Goal: Navigation & Orientation: Find specific page/section

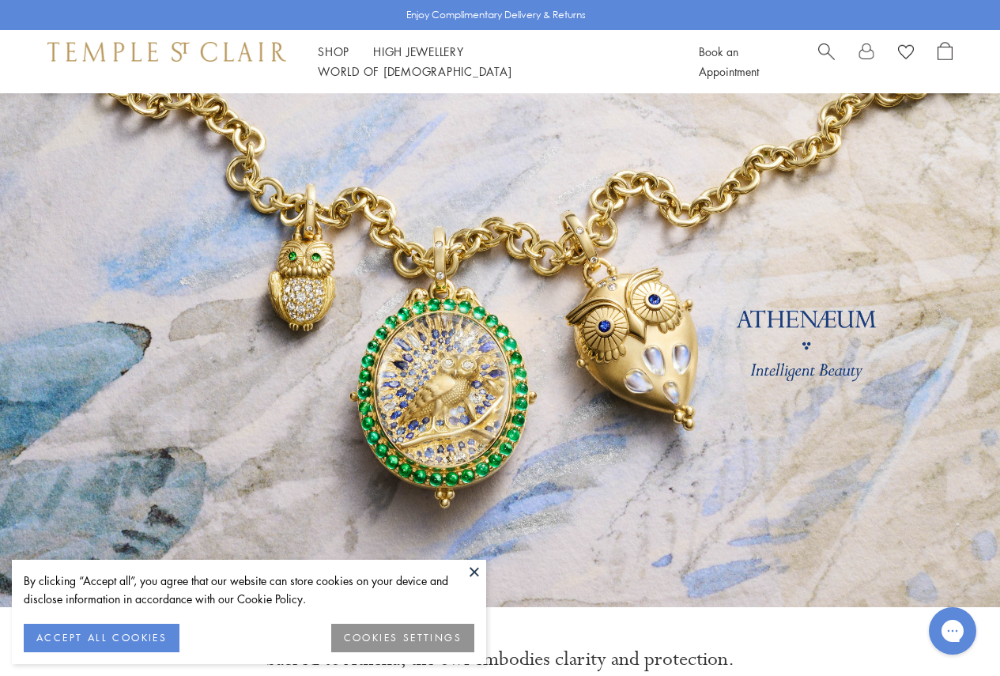
click at [819, 53] on span "Search" at bounding box center [826, 50] width 17 height 17
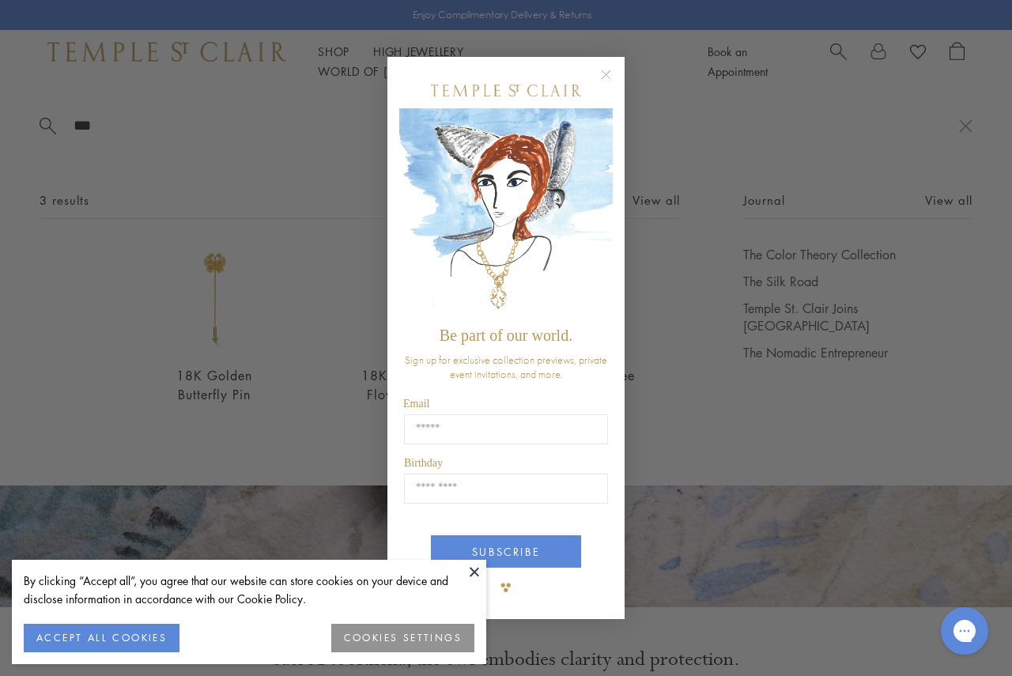
click at [612, 71] on circle "Close dialog" at bounding box center [606, 74] width 19 height 19
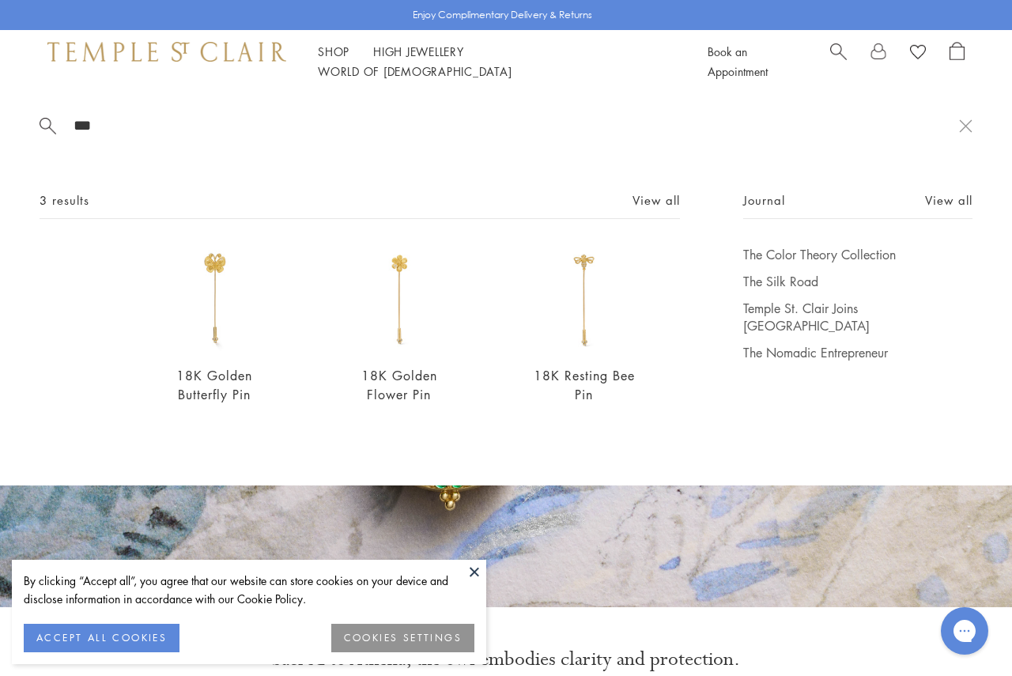
click at [679, 379] on div "18K Golden Butterfly Pin $4,800 18K Golden Flower Pin $4,000 18K Resting Bee Pi…" at bounding box center [360, 335] width 640 height 179
click at [466, 568] on button at bounding box center [474, 572] width 24 height 24
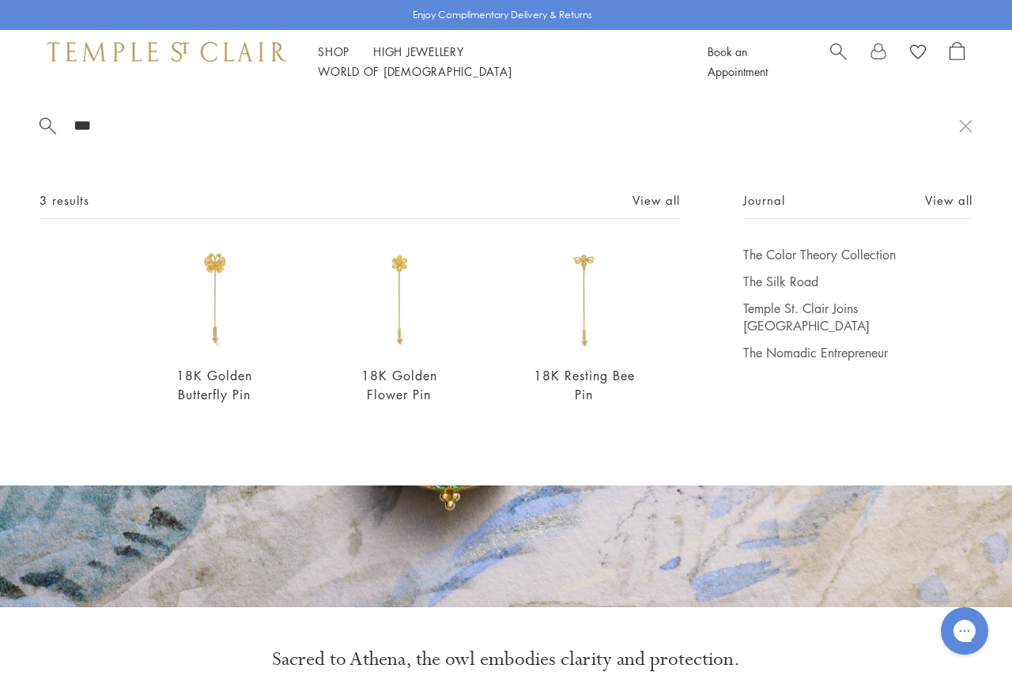
click at [988, 332] on div "*** 3 results View all 18K Golden Butterfly Pin $4,800 18K Golden Flower Pin $4…" at bounding box center [506, 289] width 1012 height 392
drag, startPoint x: 119, startPoint y: 127, endPoint x: 0, endPoint y: 127, distance: 119.3
click at [0, 127] on div "*** 3 results View all 18K Golden Butterfly Pin $4,800 18K Golden Flower Pin $4…" at bounding box center [506, 289] width 1012 height 392
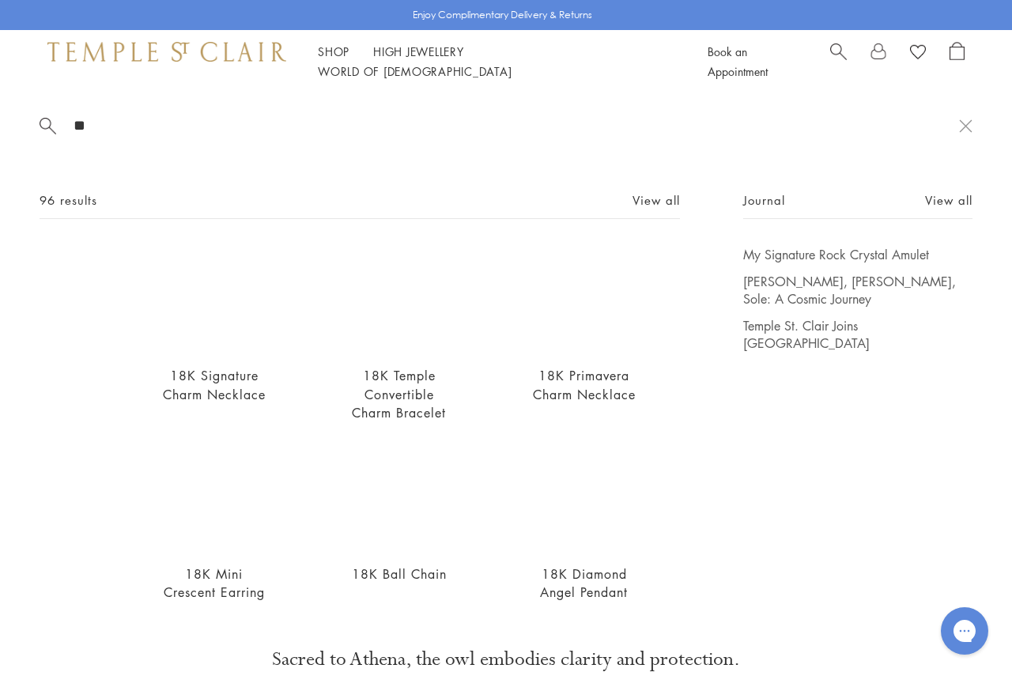
type input "*"
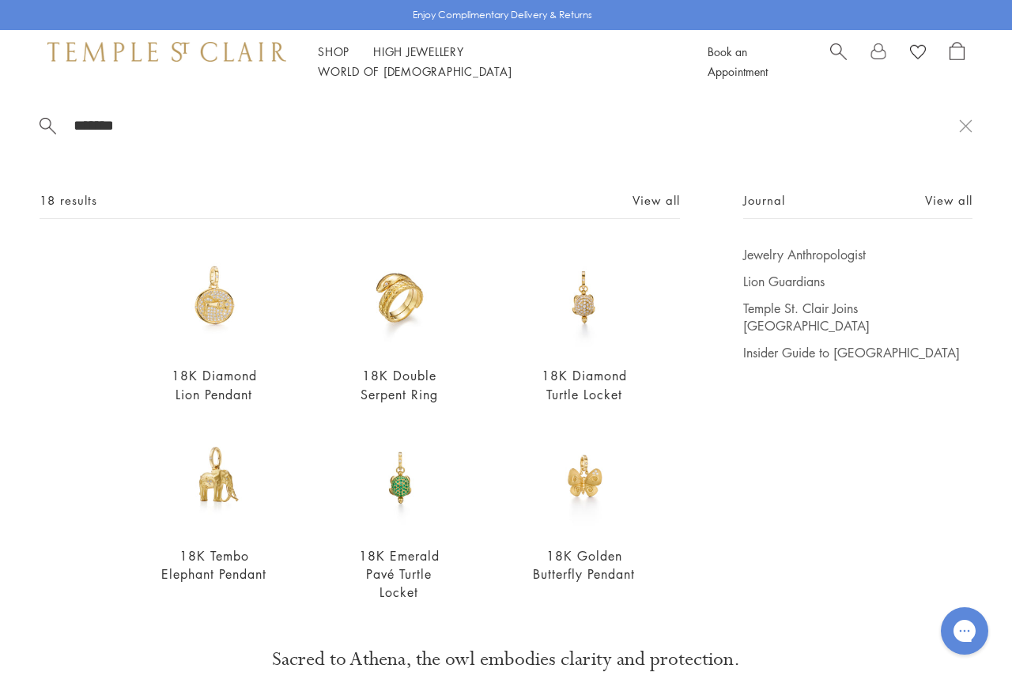
drag, startPoint x: 192, startPoint y: 122, endPoint x: 0, endPoint y: 122, distance: 192.1
click at [0, 122] on div "******* 18 results View all 18K Diamond Lion Pendant $10,000 18K Double Serpent…" at bounding box center [506, 364] width 1012 height 543
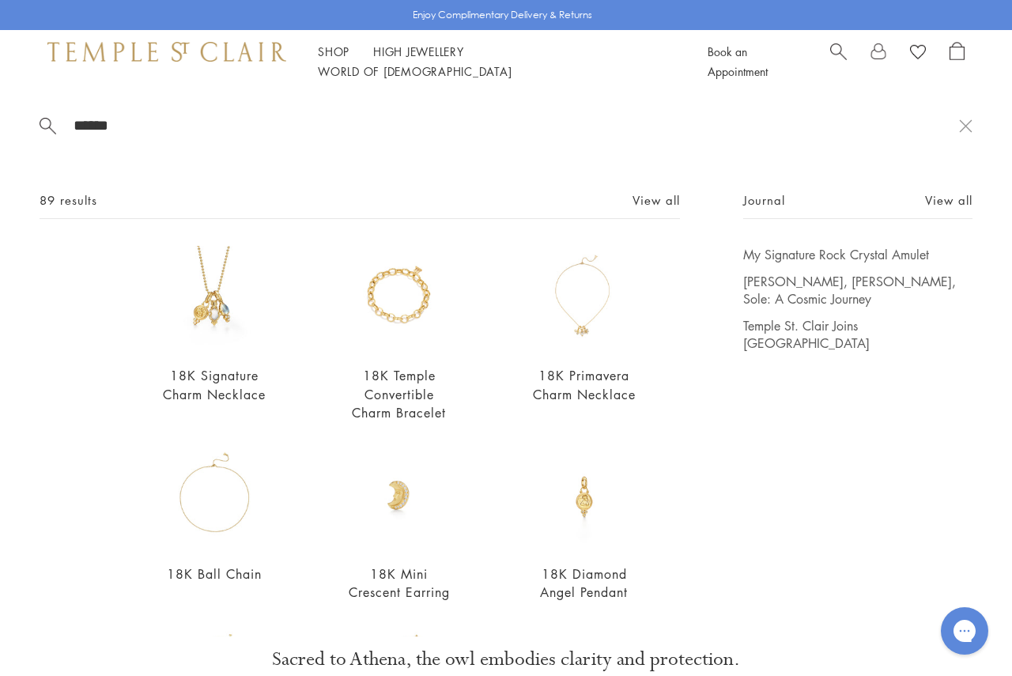
type input "******"
click at [110, 72] on div "Shop Shop Categories Amulets Pendants & Charms Lockets Chains & Leather Cords E…" at bounding box center [506, 61] width 1012 height 63
click at [182, 61] on img at bounding box center [166, 51] width 239 height 19
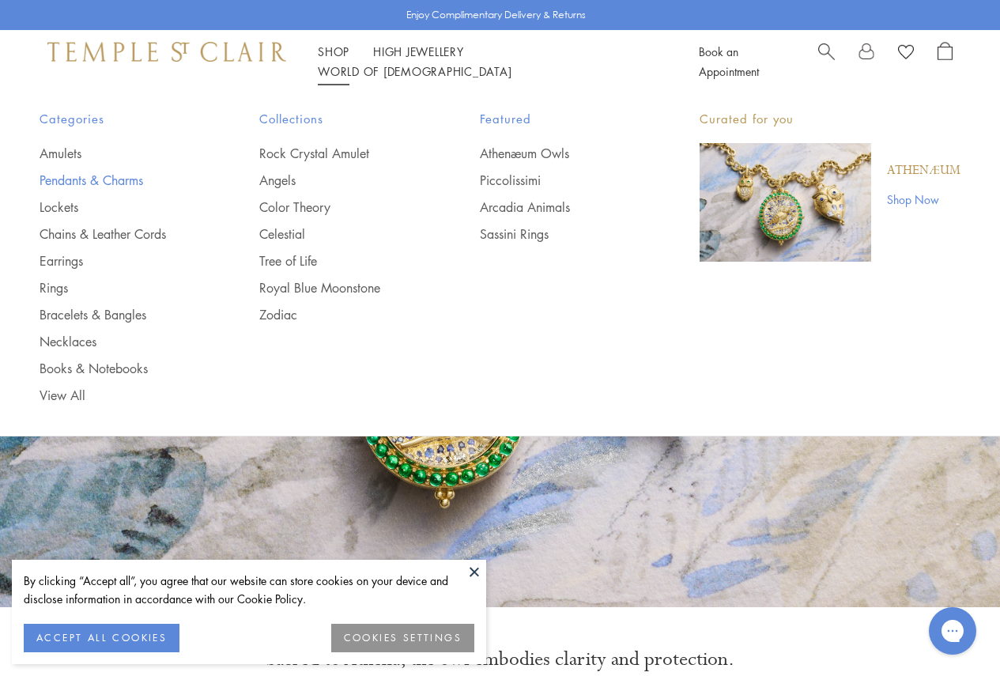
click at [85, 179] on link "Pendants & Charms" at bounding box center [118, 180] width 156 height 17
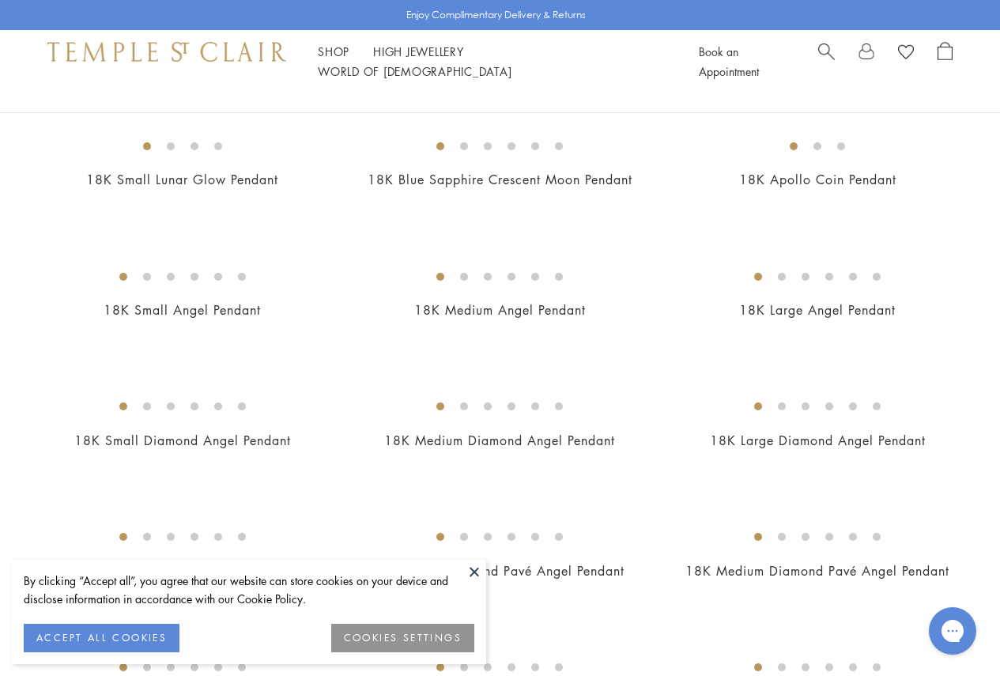
click at [475, 575] on button at bounding box center [474, 572] width 24 height 24
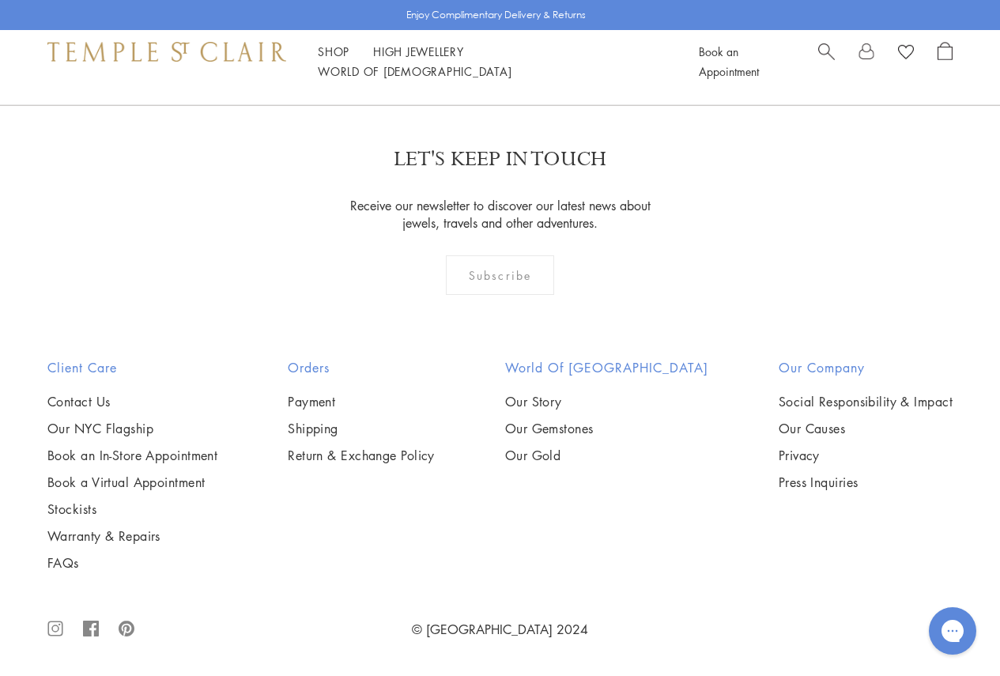
scroll to position [8457, 0]
click at [469, 41] on link "2" at bounding box center [475, 19] width 52 height 43
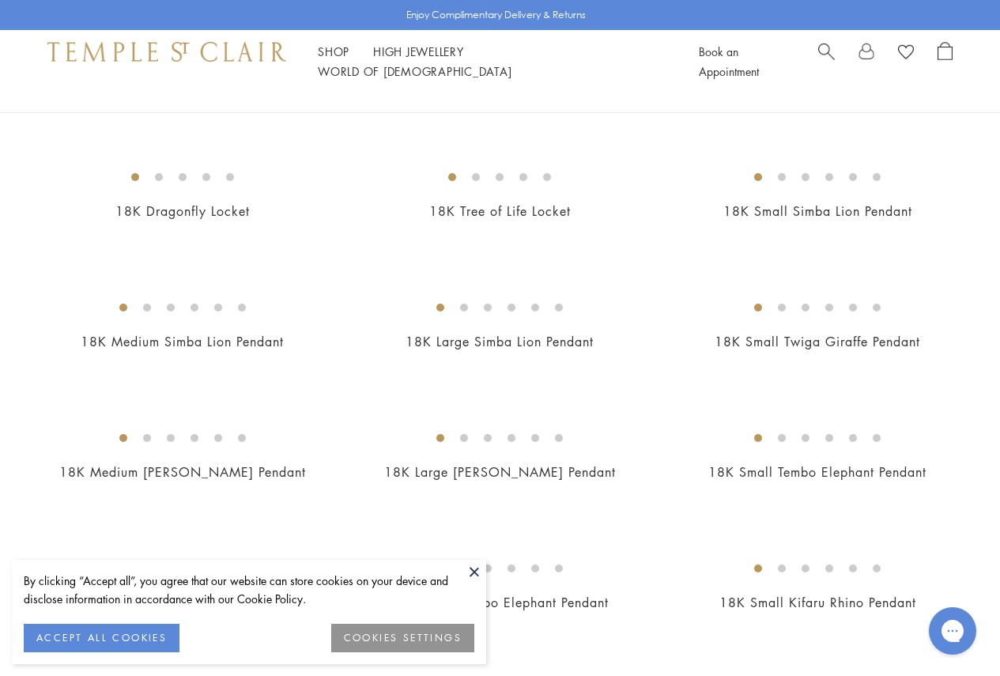
scroll to position [1344, 0]
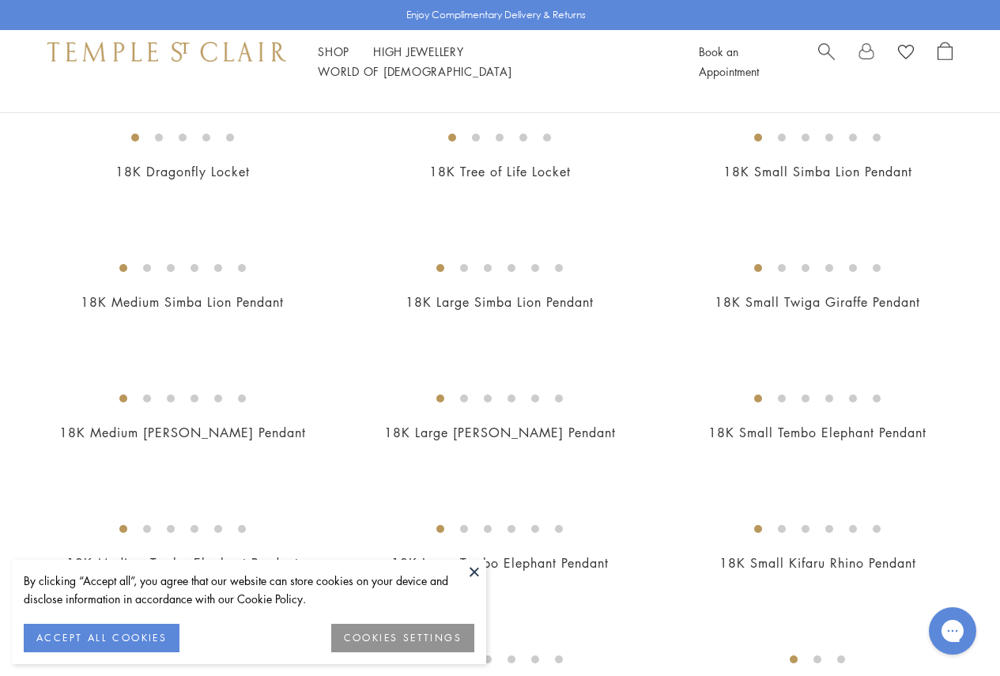
click at [469, 574] on button at bounding box center [474, 572] width 24 height 24
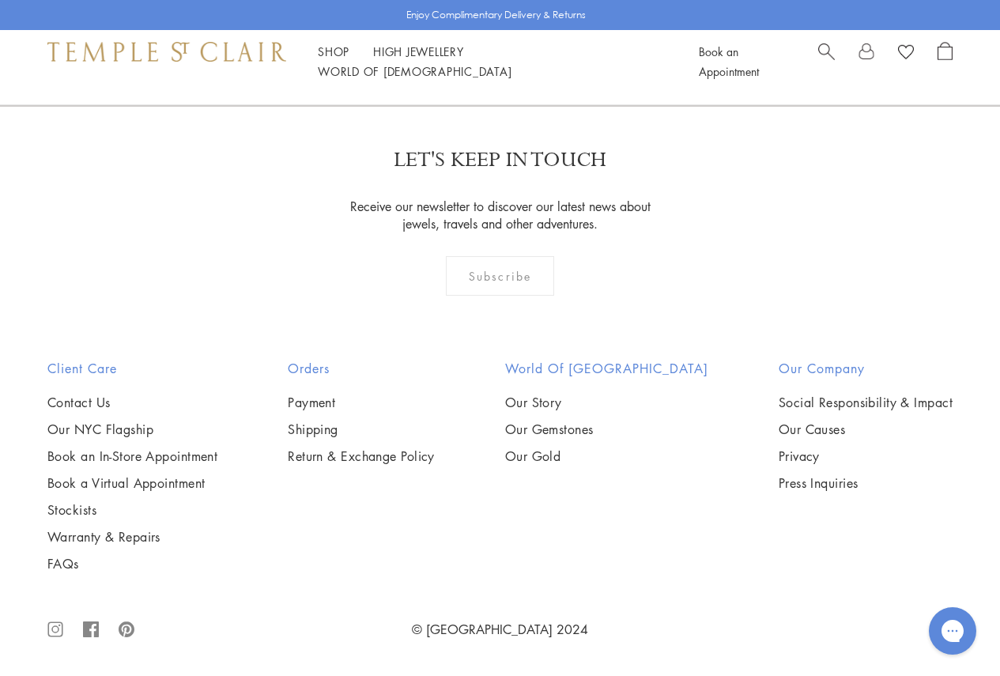
scroll to position [7351, 0]
click at [562, 42] on link "3" at bounding box center [552, 19] width 52 height 43
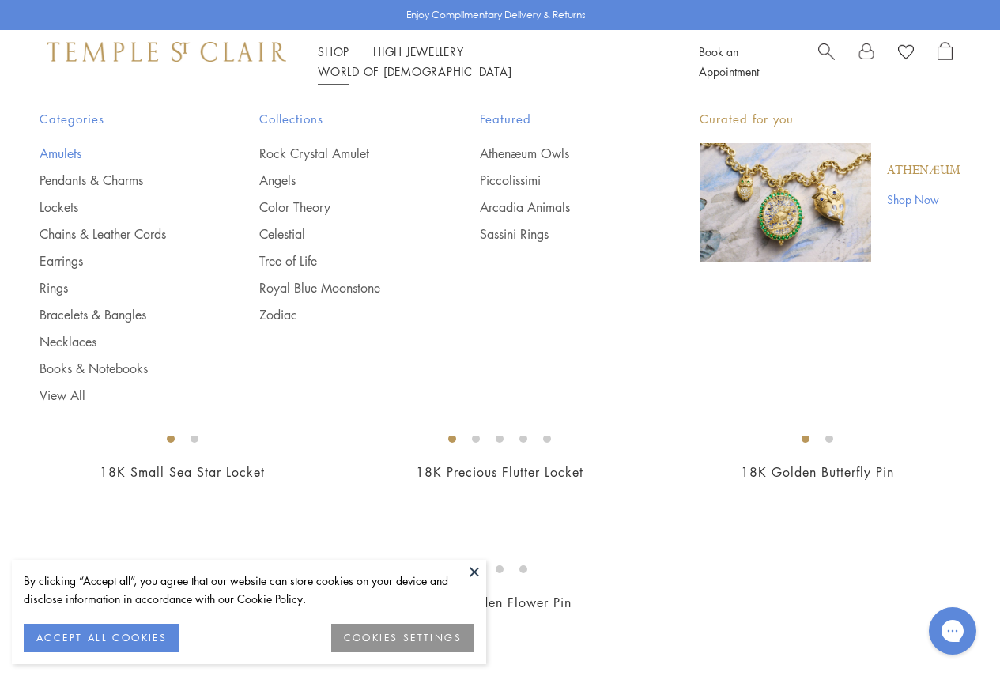
click at [66, 150] on link "Amulets" at bounding box center [118, 153] width 156 height 17
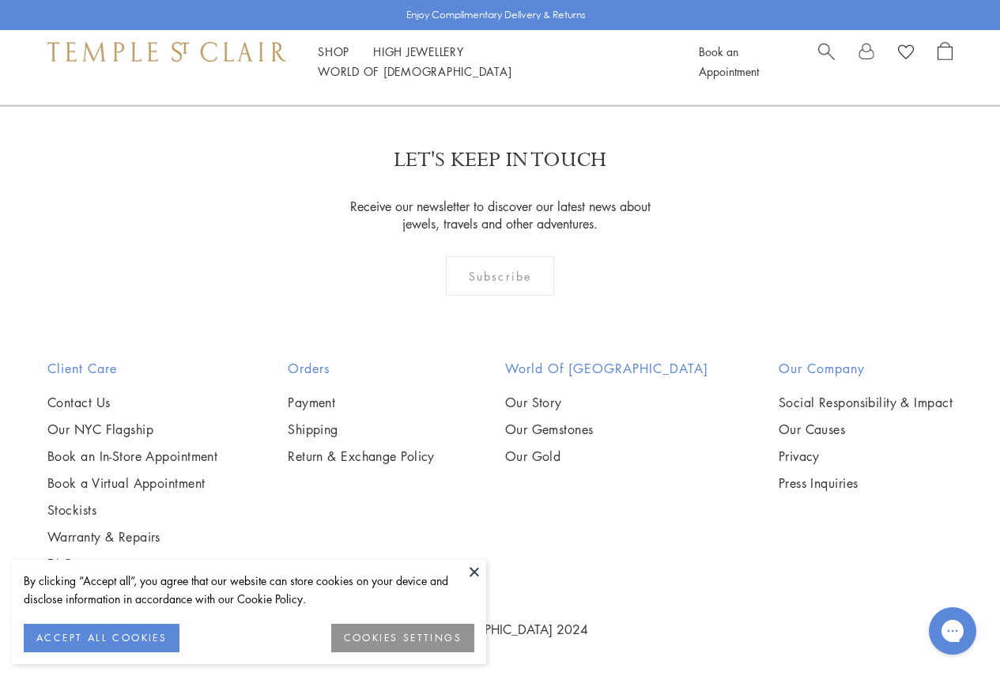
scroll to position [9169, 0]
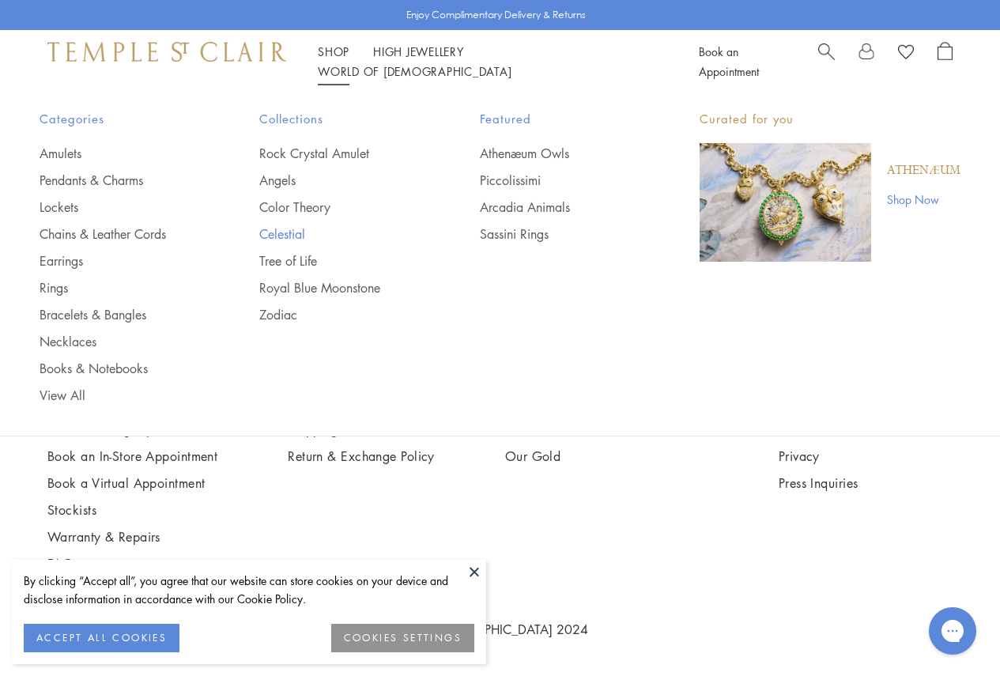
click at [304, 234] on link "Celestial" at bounding box center [337, 233] width 156 height 17
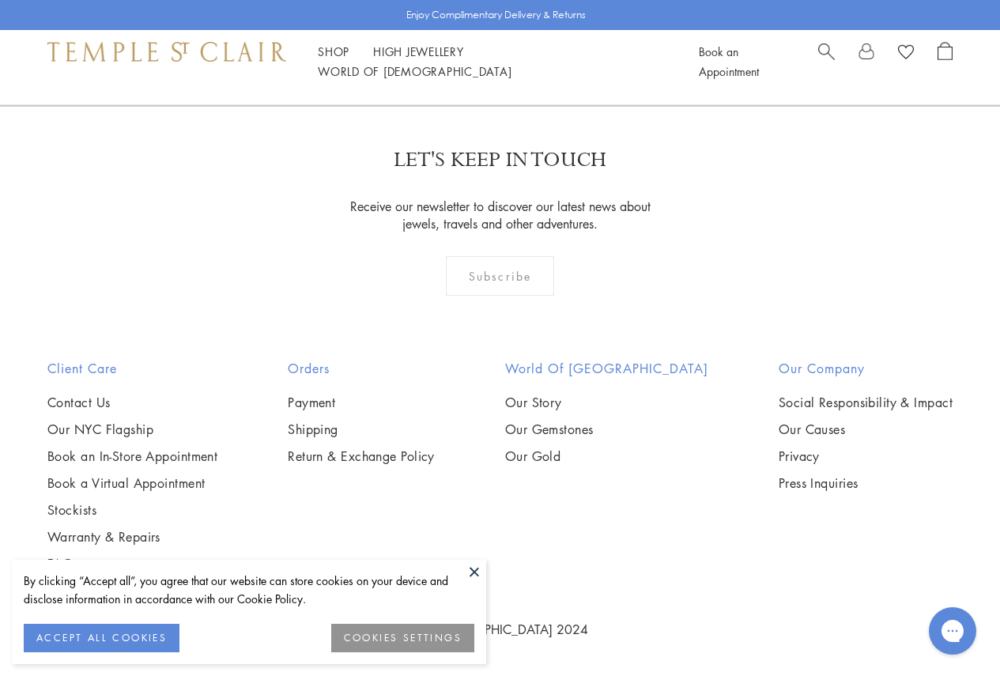
scroll to position [3478, 0]
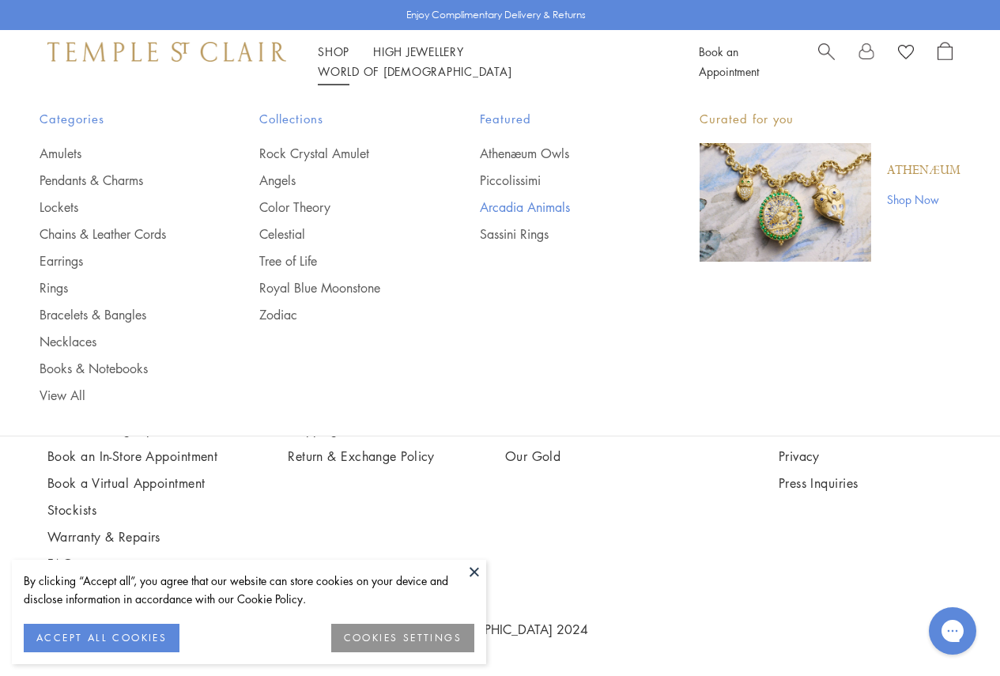
click at [520, 201] on link "Arcadia Animals" at bounding box center [558, 206] width 156 height 17
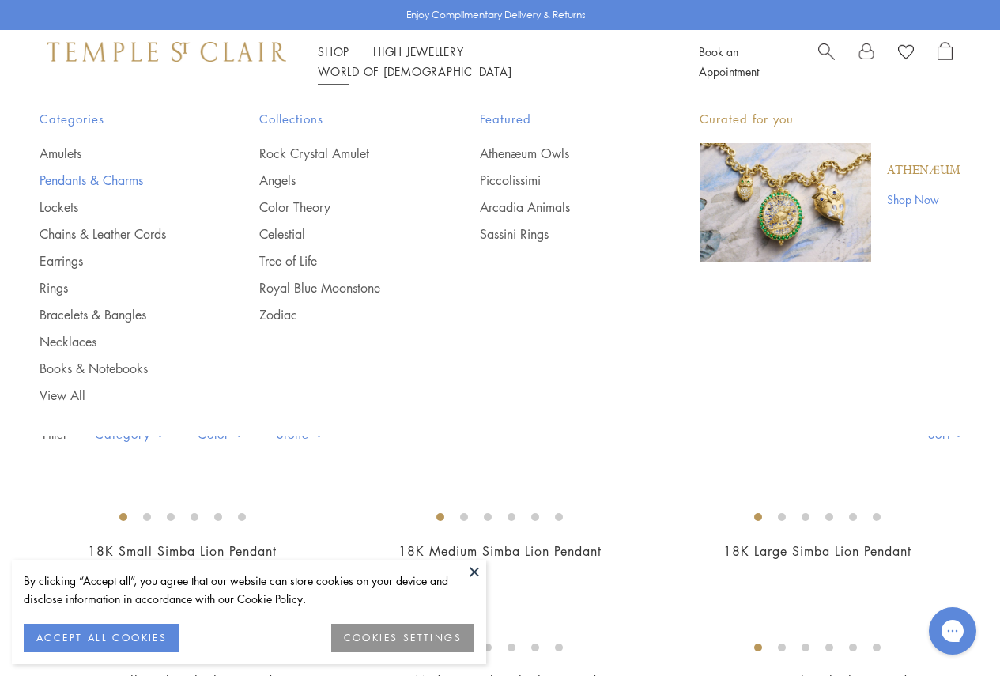
click at [64, 179] on link "Pendants & Charms" at bounding box center [118, 180] width 156 height 17
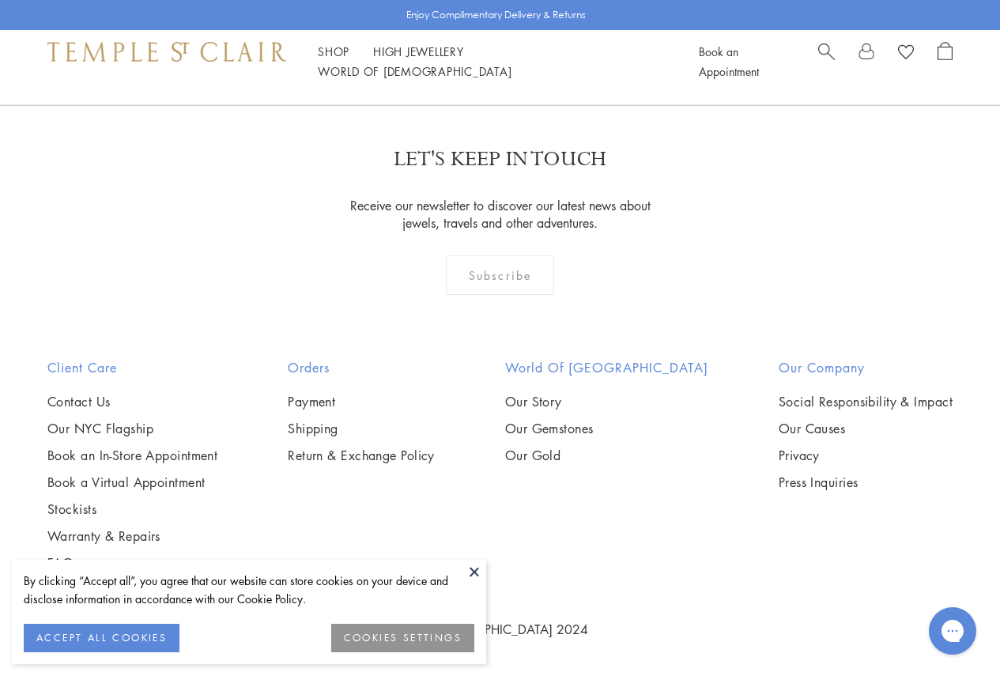
scroll to position [8678, 0]
click at [466, 41] on link "2" at bounding box center [475, 19] width 52 height 43
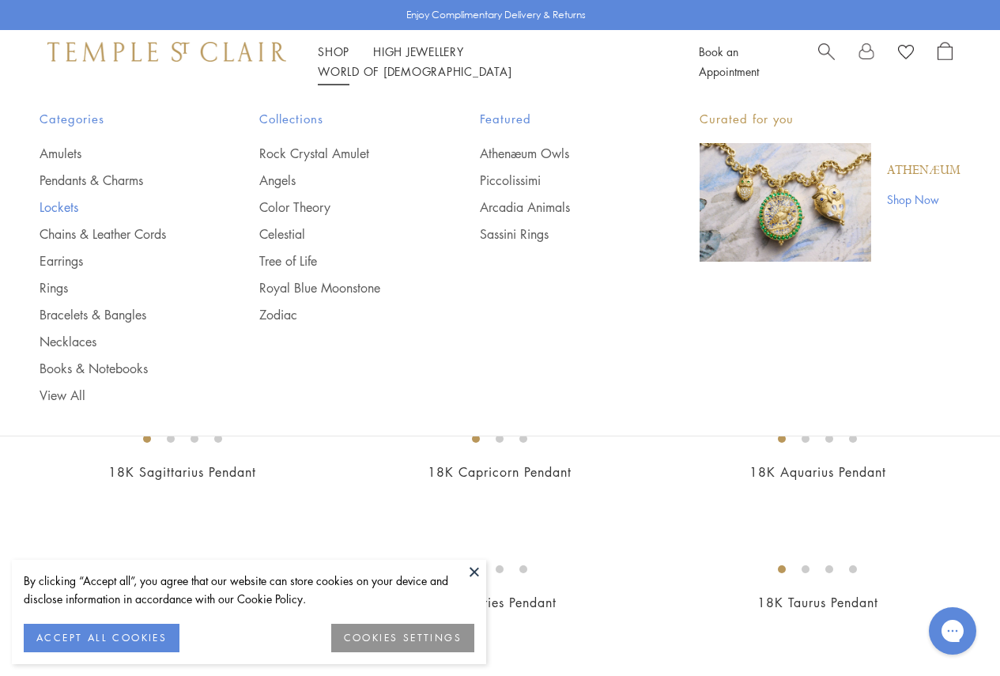
click at [48, 206] on link "Lockets" at bounding box center [118, 206] width 156 height 17
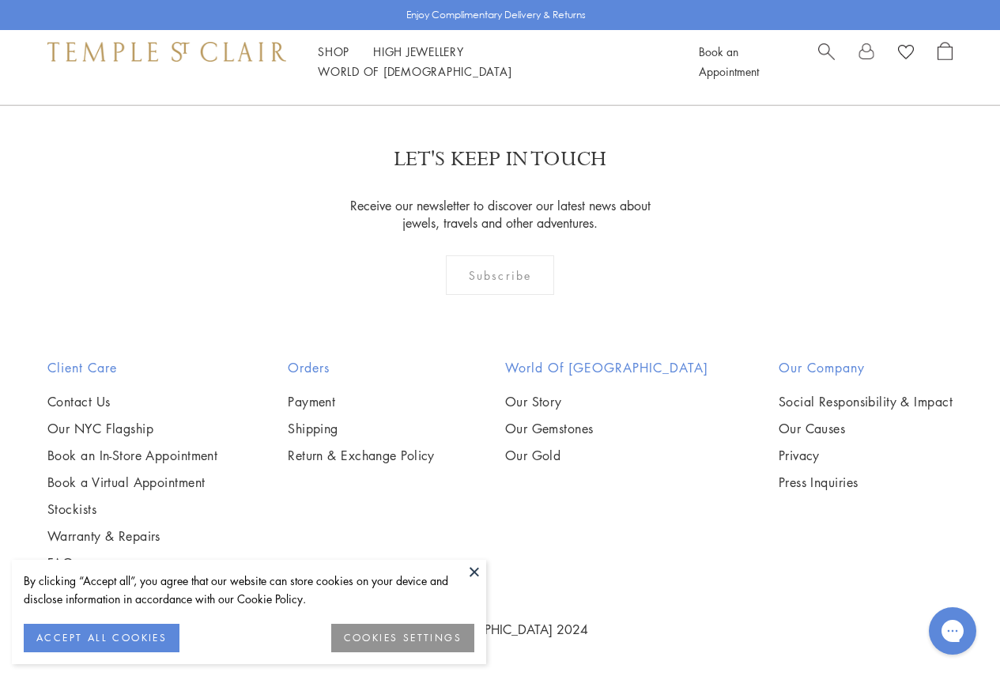
scroll to position [2355, 0]
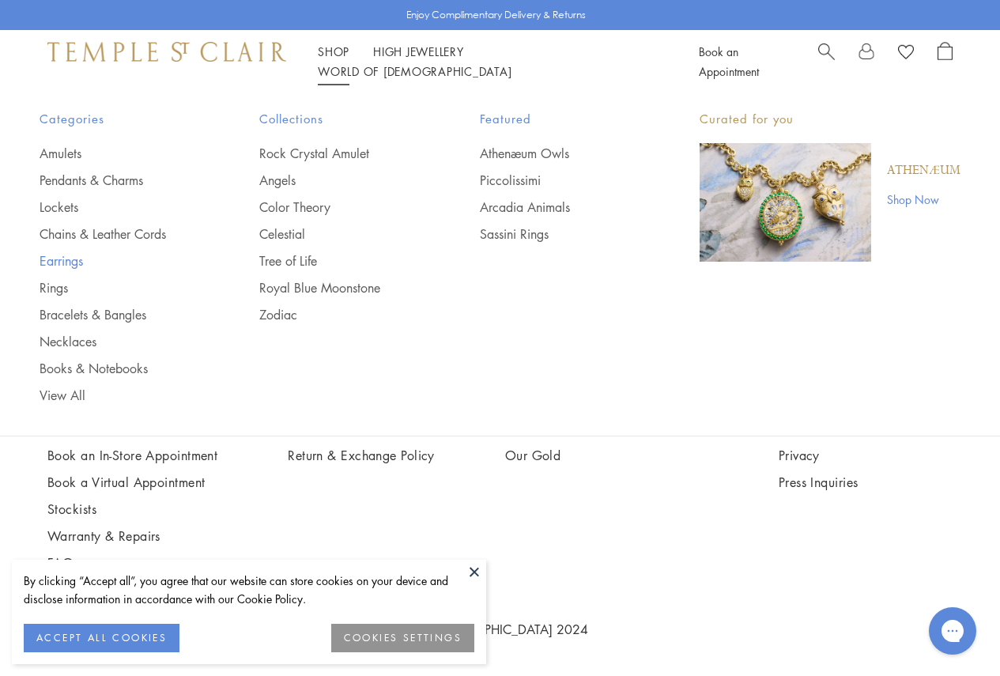
click at [45, 258] on link "Earrings" at bounding box center [118, 260] width 156 height 17
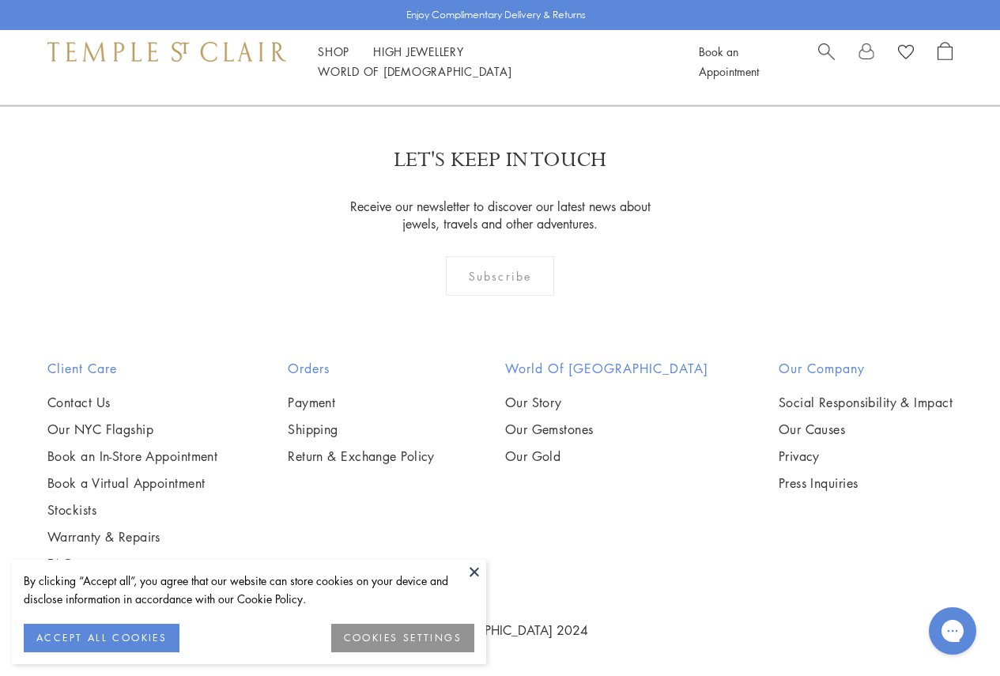
scroll to position [7193, 0]
click at [492, 42] on link "2" at bounding box center [475, 19] width 52 height 43
click at [545, 42] on link "3" at bounding box center [552, 19] width 52 height 43
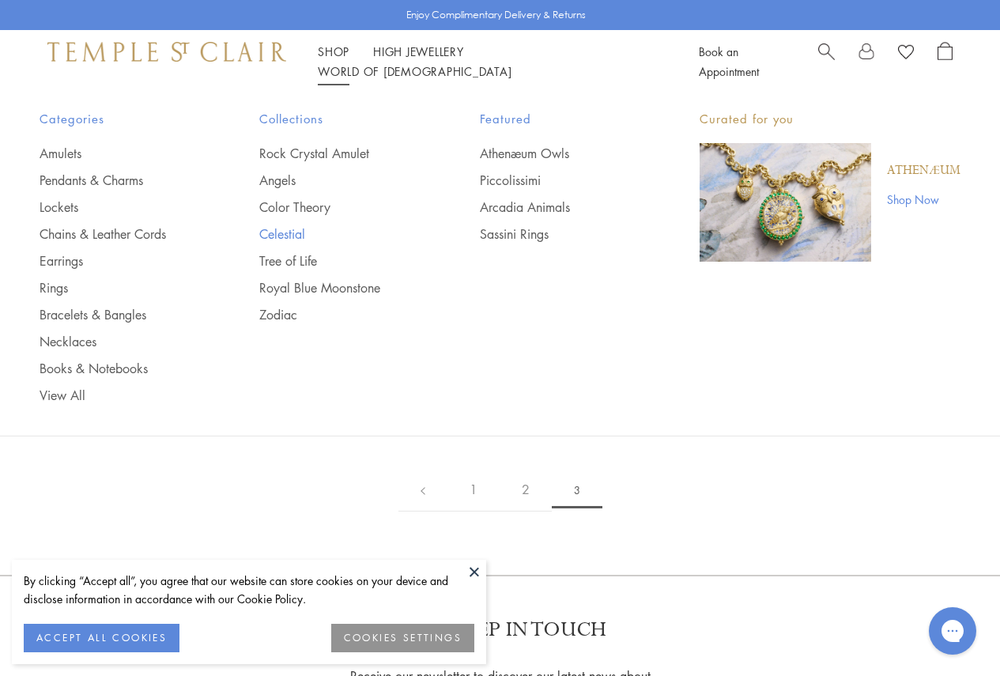
click at [292, 232] on link "Celestial" at bounding box center [337, 233] width 156 height 17
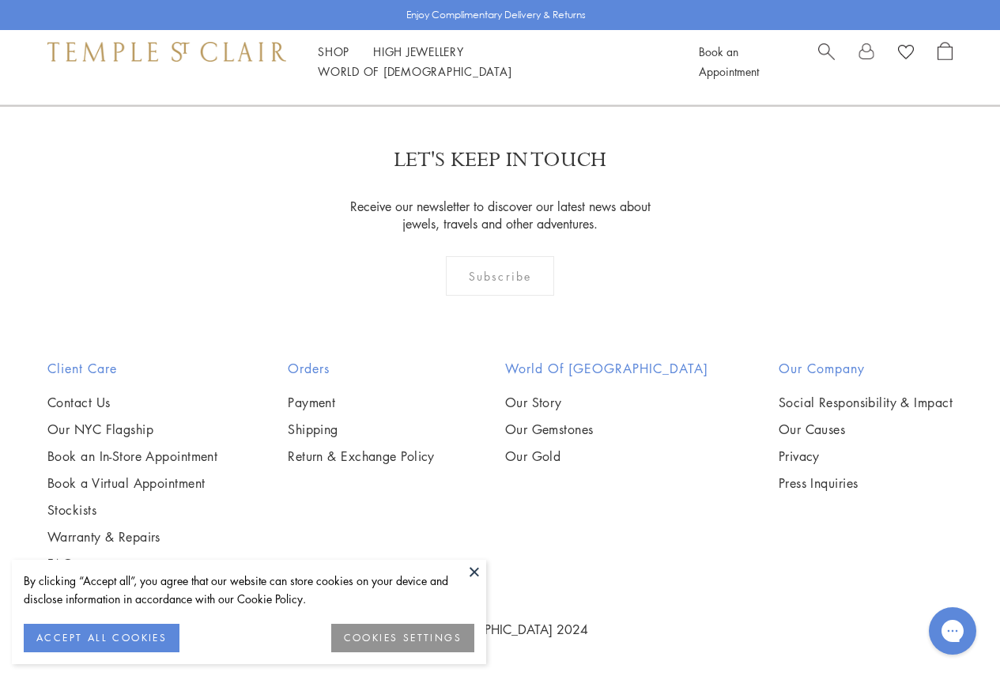
scroll to position [6876, 0]
click at [474, 42] on link "2" at bounding box center [475, 19] width 52 height 43
click at [550, 42] on link "3" at bounding box center [552, 19] width 52 height 43
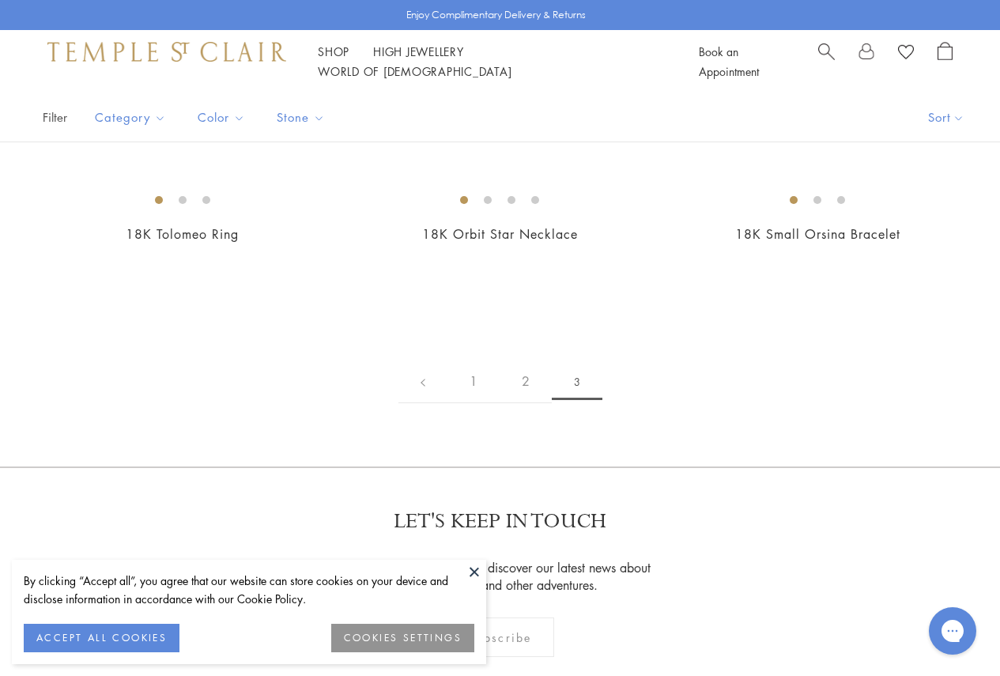
scroll to position [316, 0]
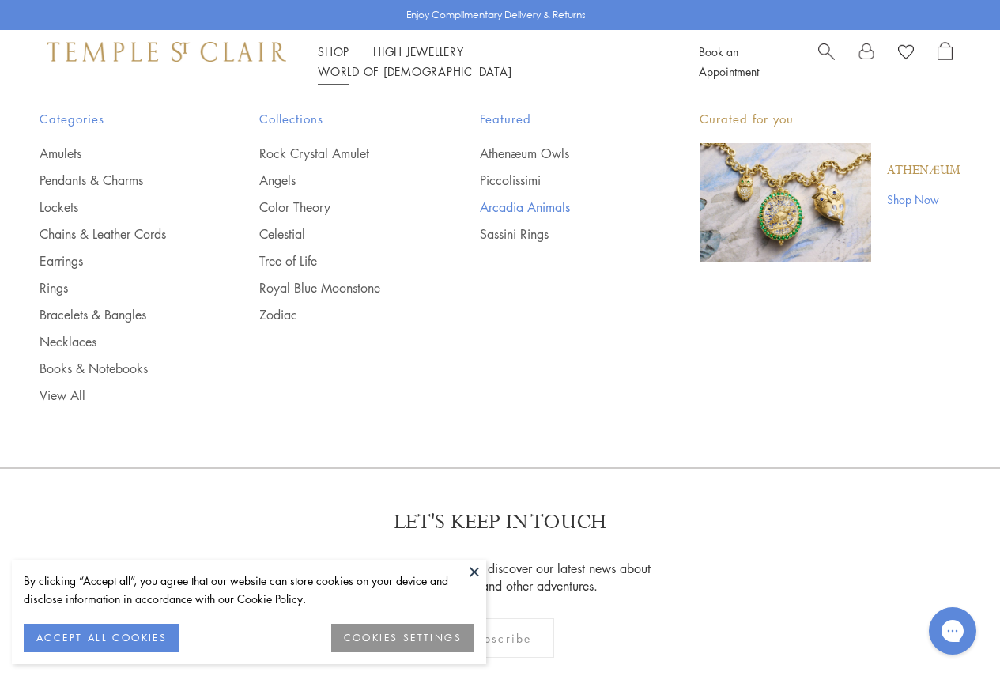
click at [524, 200] on link "Arcadia Animals" at bounding box center [558, 206] width 156 height 17
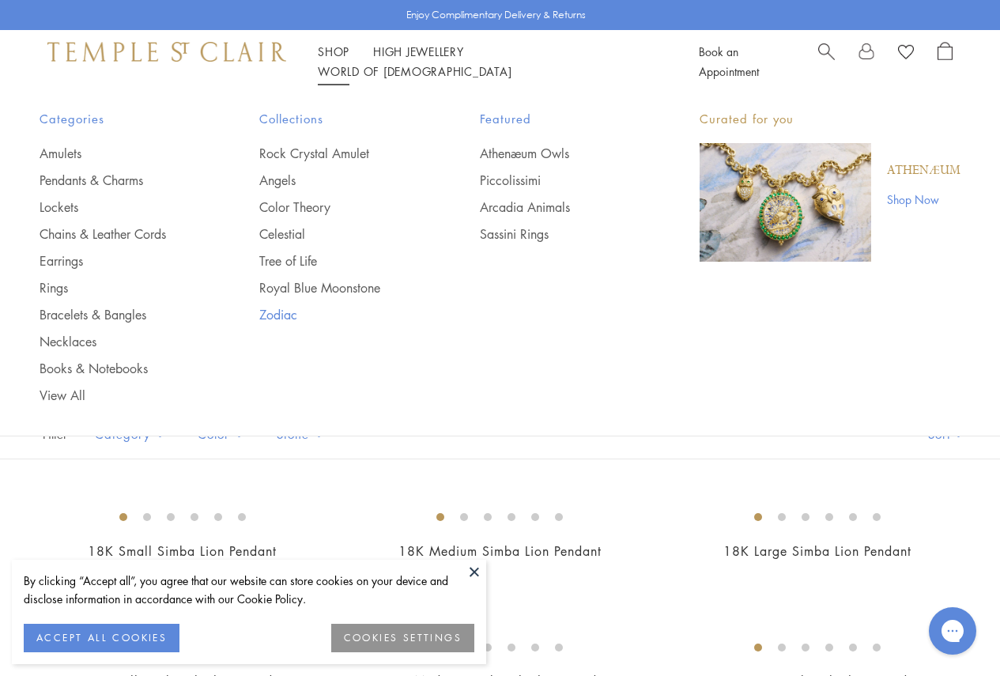
click at [278, 311] on link "Zodiac" at bounding box center [337, 314] width 156 height 17
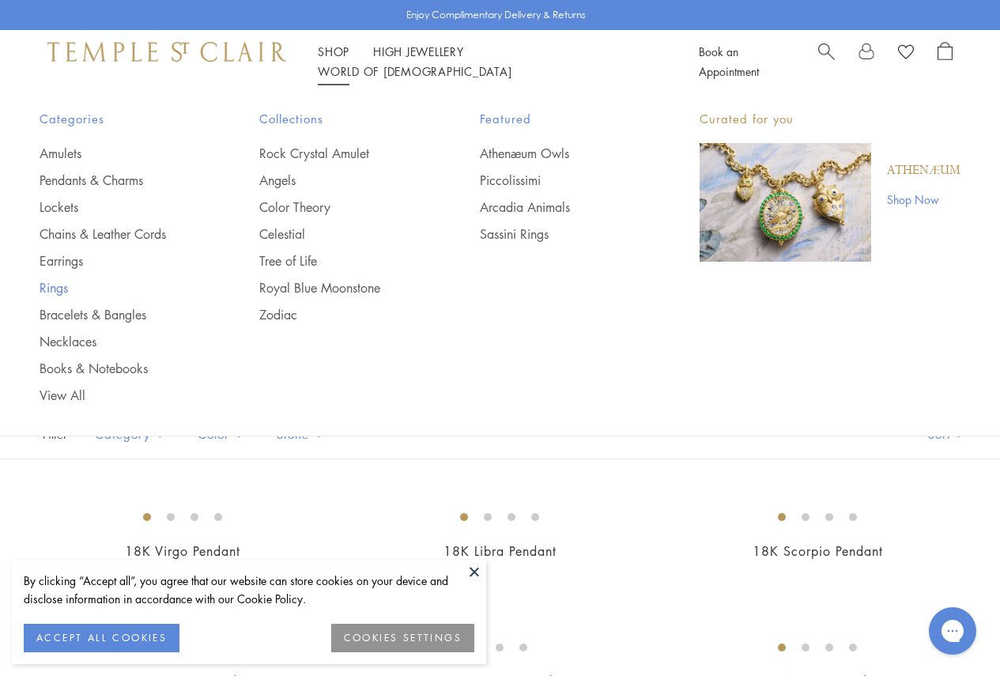
click at [58, 288] on link "Rings" at bounding box center [118, 287] width 156 height 17
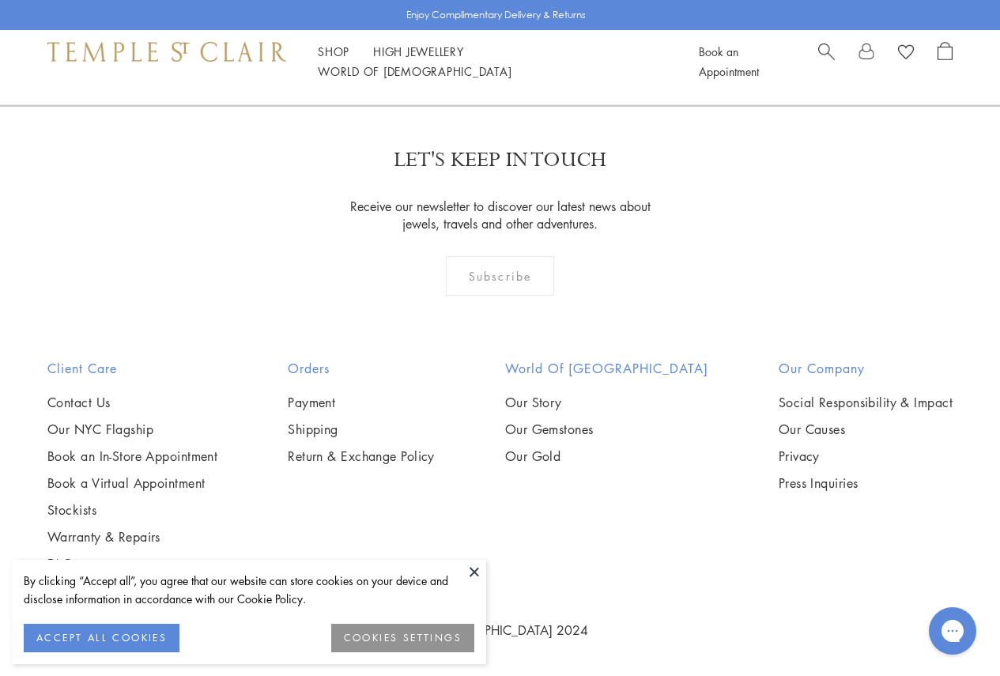
scroll to position [6402, 0]
click at [502, 42] on link "2" at bounding box center [501, 19] width 52 height 43
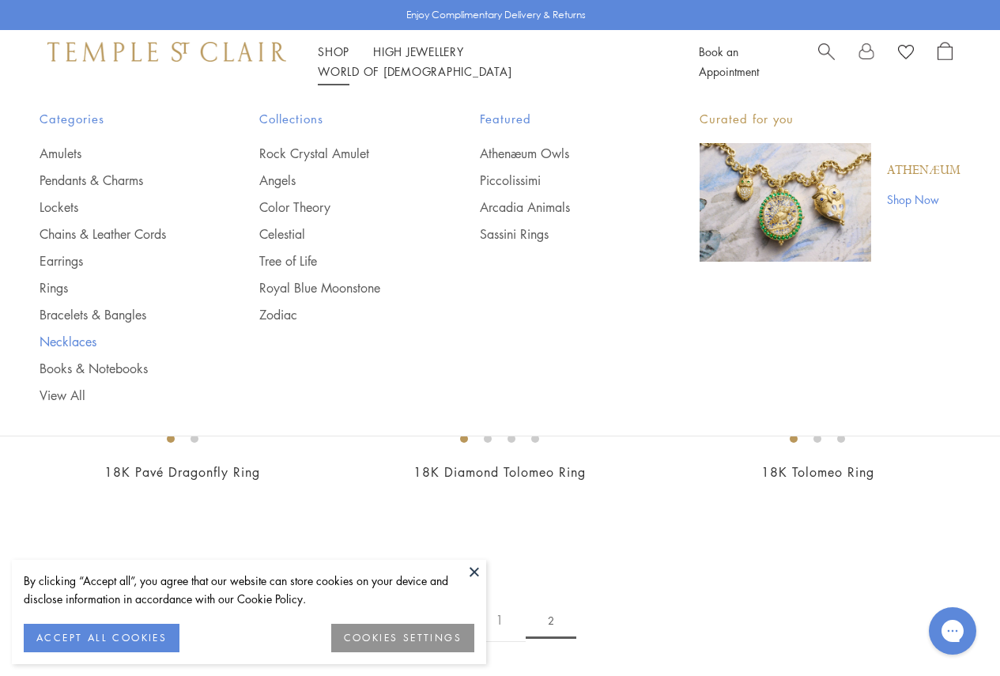
click at [84, 347] on link "Necklaces" at bounding box center [118, 341] width 156 height 17
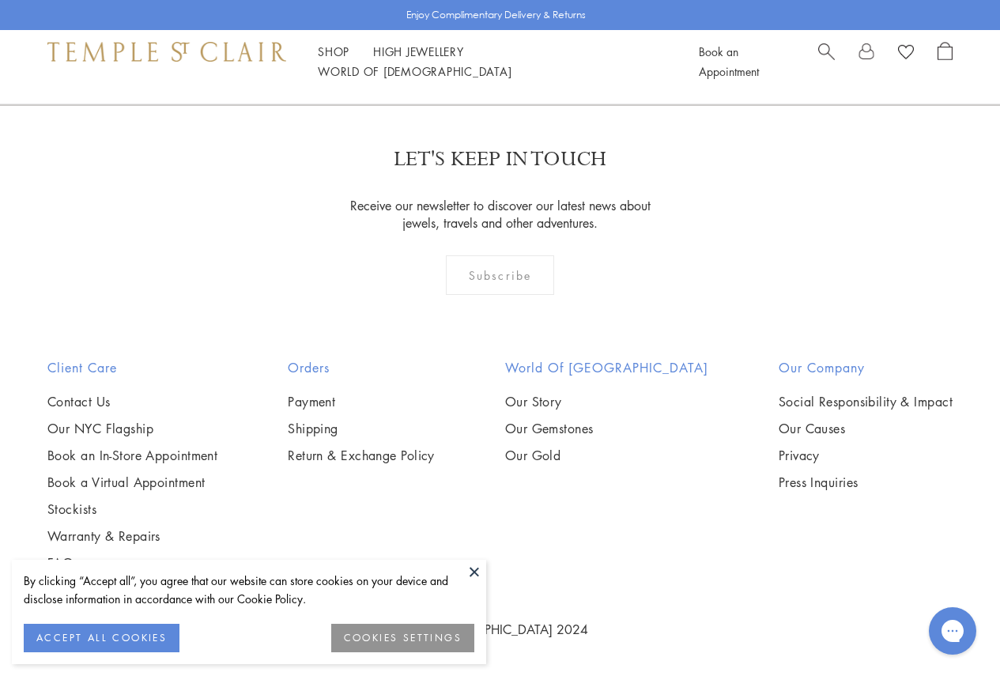
scroll to position [4110, 0]
click at [406, 59] on link "High Jewellery High Jewellery" at bounding box center [418, 51] width 91 height 16
